Goal: Task Accomplishment & Management: Complete application form

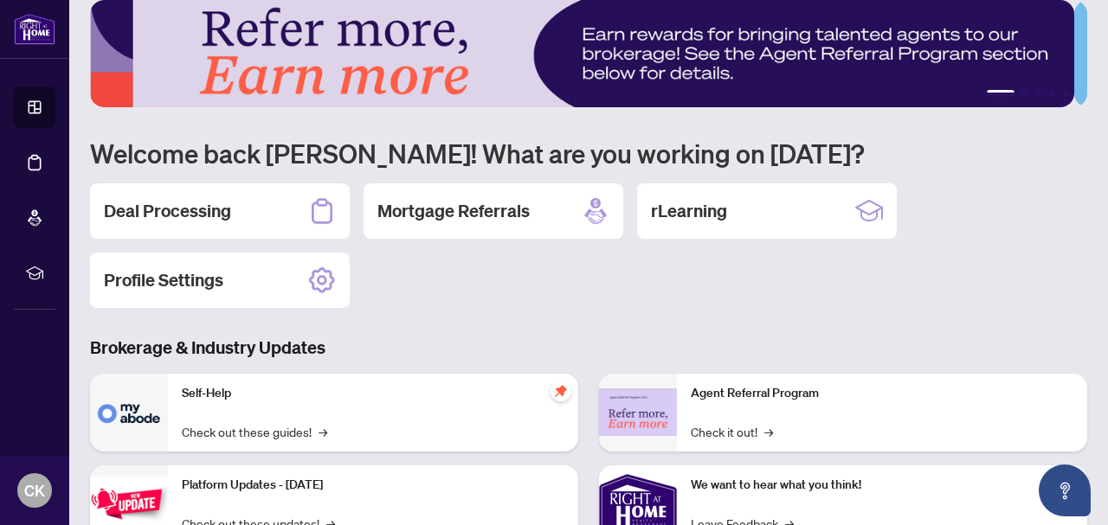
scroll to position [87, 0]
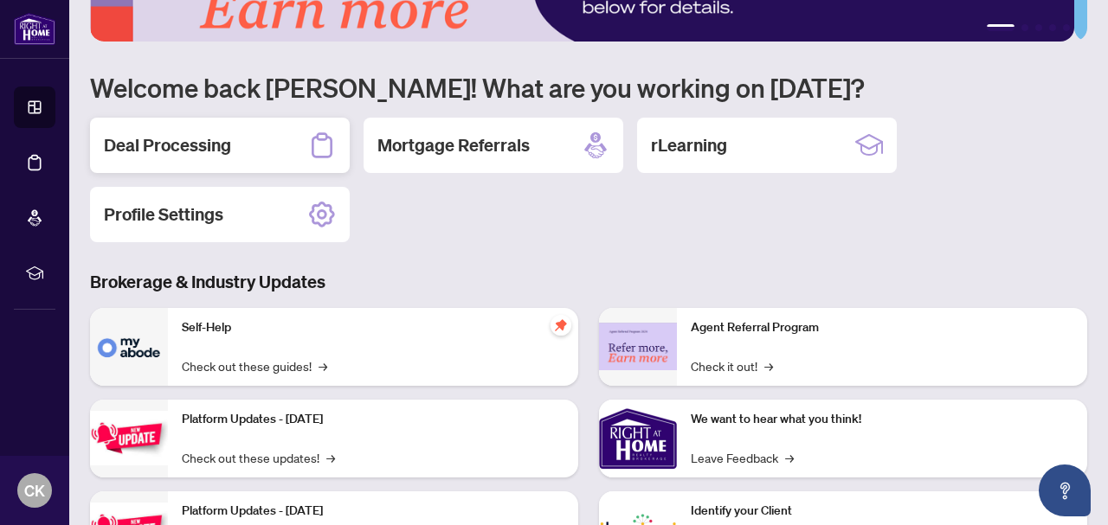
click at [155, 146] on h2 "Deal Processing" at bounding box center [167, 145] width 127 height 24
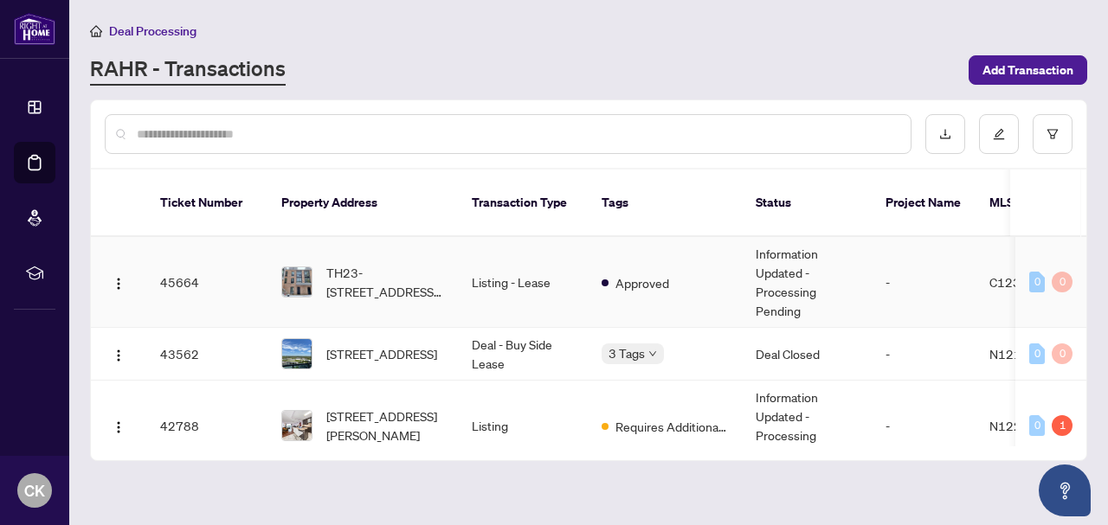
scroll to position [87, 0]
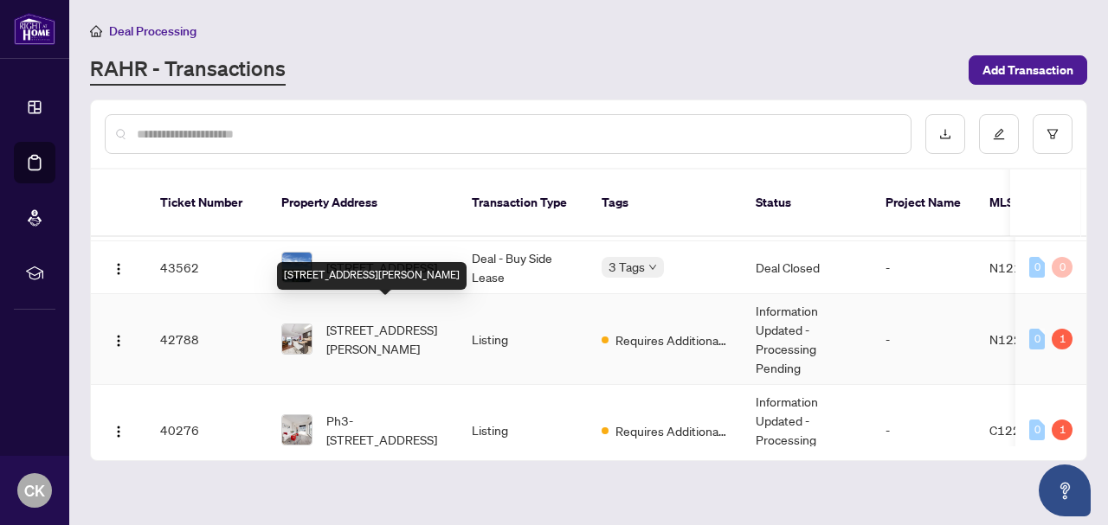
click at [384, 325] on span "[STREET_ADDRESS][PERSON_NAME]" at bounding box center [385, 339] width 118 height 38
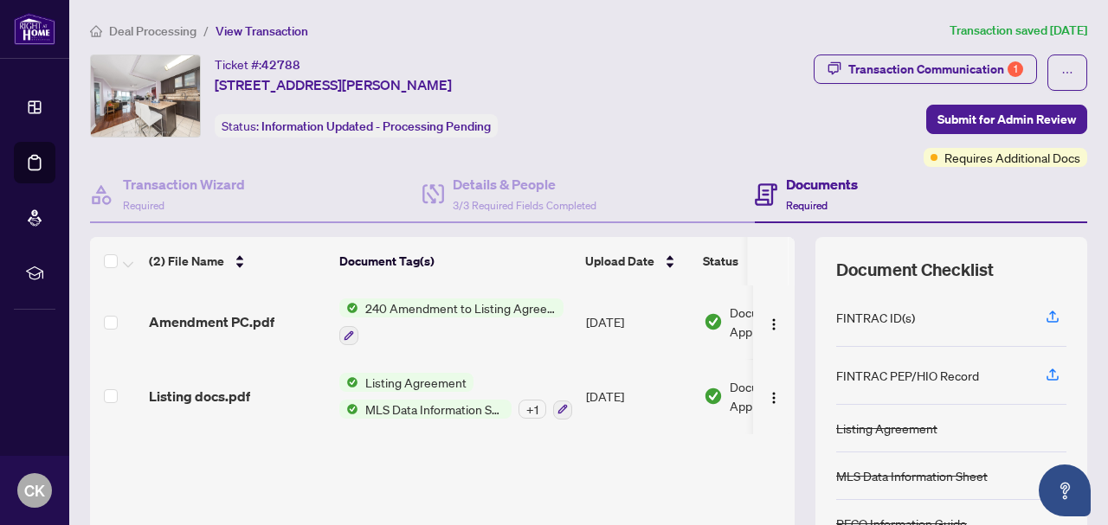
click at [816, 181] on h4 "Documents" at bounding box center [822, 184] width 72 height 21
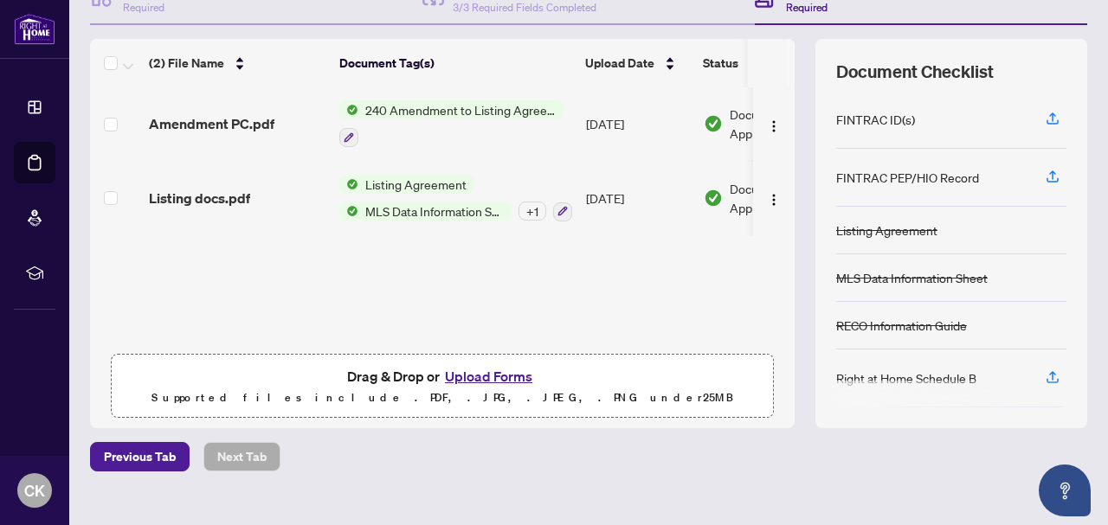
scroll to position [225, 0]
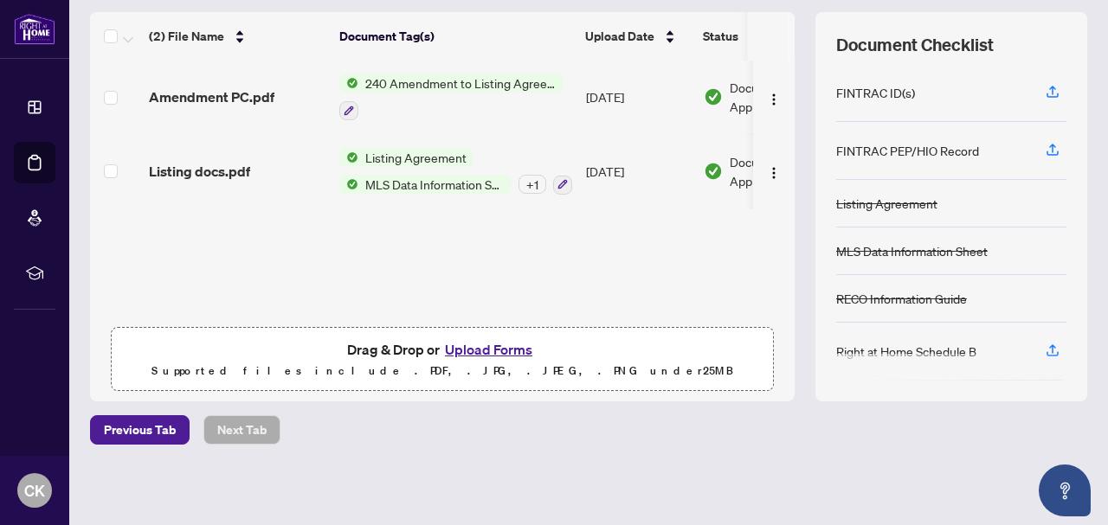
click at [468, 347] on button "Upload Forms" at bounding box center [489, 349] width 98 height 23
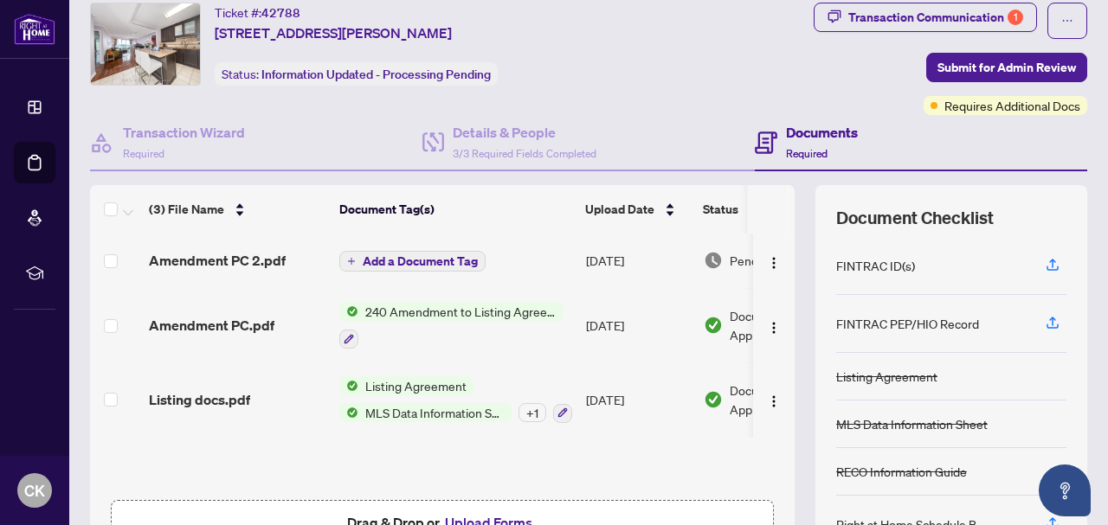
scroll to position [0, 0]
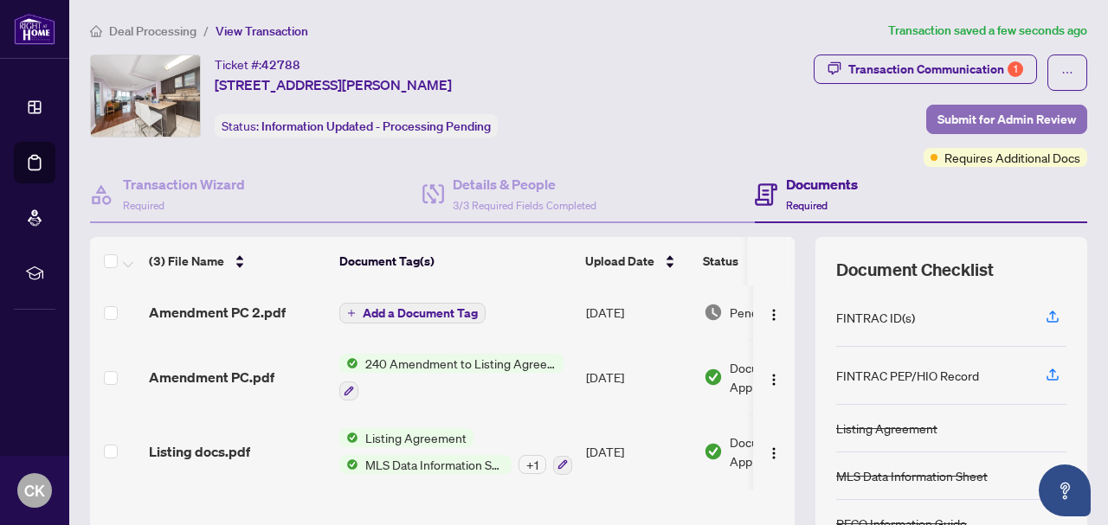
click at [991, 112] on span "Submit for Admin Review" at bounding box center [1007, 120] width 139 height 28
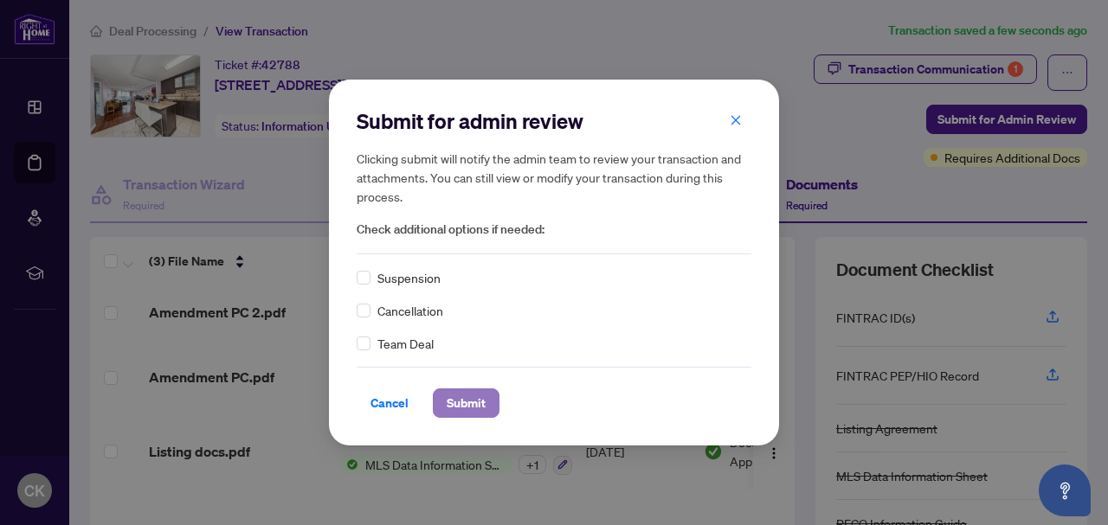
click at [467, 400] on span "Submit" at bounding box center [466, 404] width 39 height 28
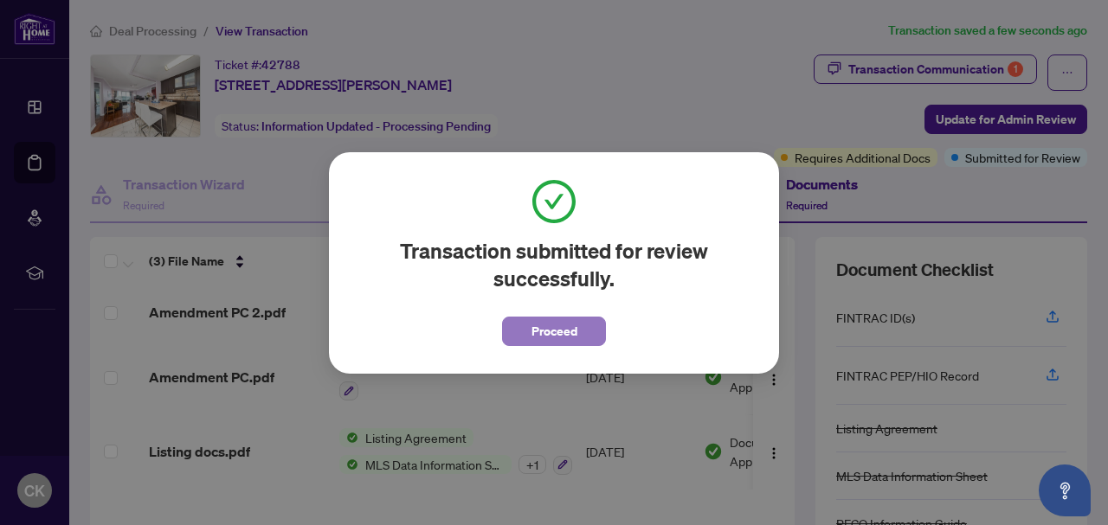
click at [557, 329] on span "Proceed" at bounding box center [555, 332] width 46 height 28
